Goal: Navigation & Orientation: Find specific page/section

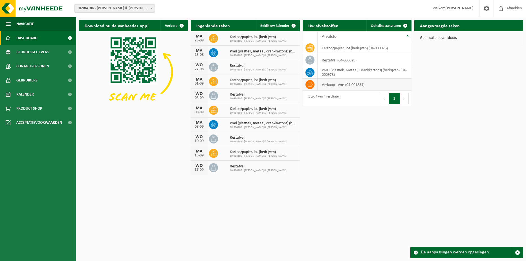
click at [334, 86] on td "verkoop items (04-001834)" at bounding box center [364, 85] width 94 height 12
click at [266, 25] on span "Bekijk uw kalender" at bounding box center [274, 26] width 29 height 4
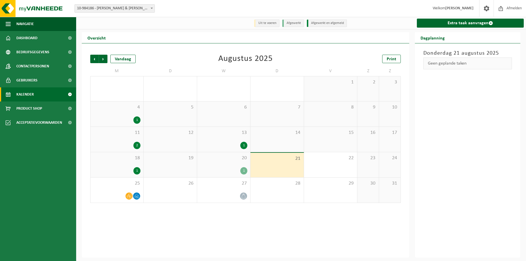
click at [244, 169] on div "1" at bounding box center [243, 170] width 7 height 7
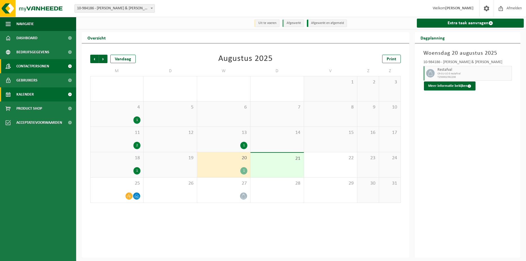
click at [27, 67] on span "Contactpersonen" at bounding box center [32, 66] width 33 height 14
